Goal: Navigation & Orientation: Find specific page/section

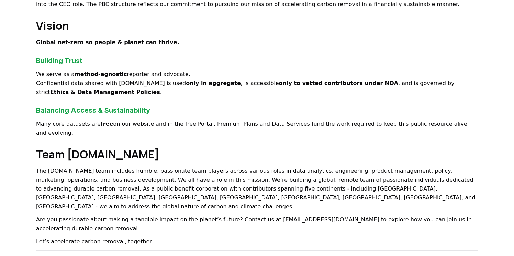
scroll to position [294, 0]
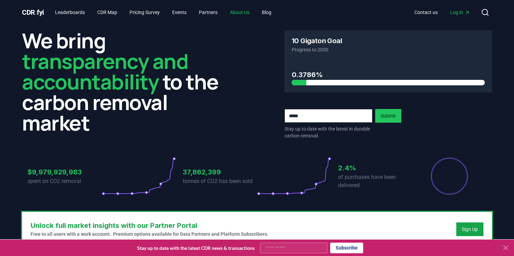
click at [248, 13] on link "About Us" at bounding box center [239, 12] width 31 height 12
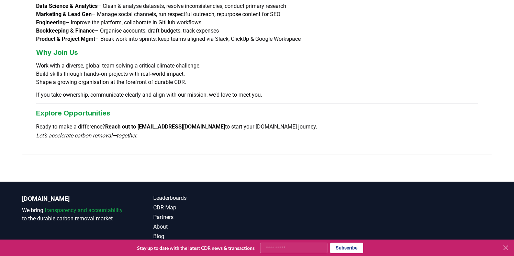
scroll to position [583, 0]
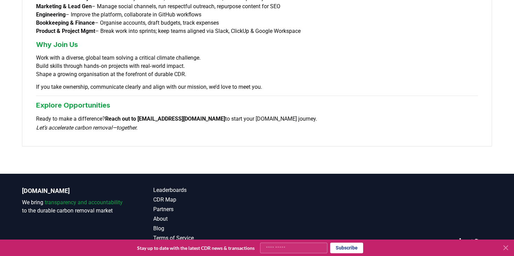
click at [505, 249] on icon at bounding box center [505, 248] width 4 height 4
